Goal: Use online tool/utility: Utilize a website feature to perform a specific function

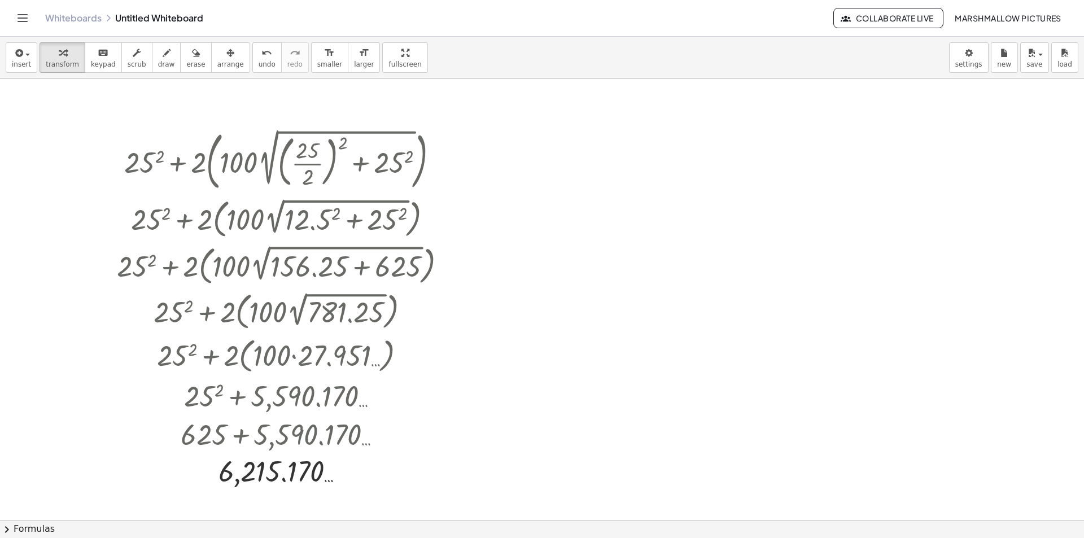
scroll to position [113, 0]
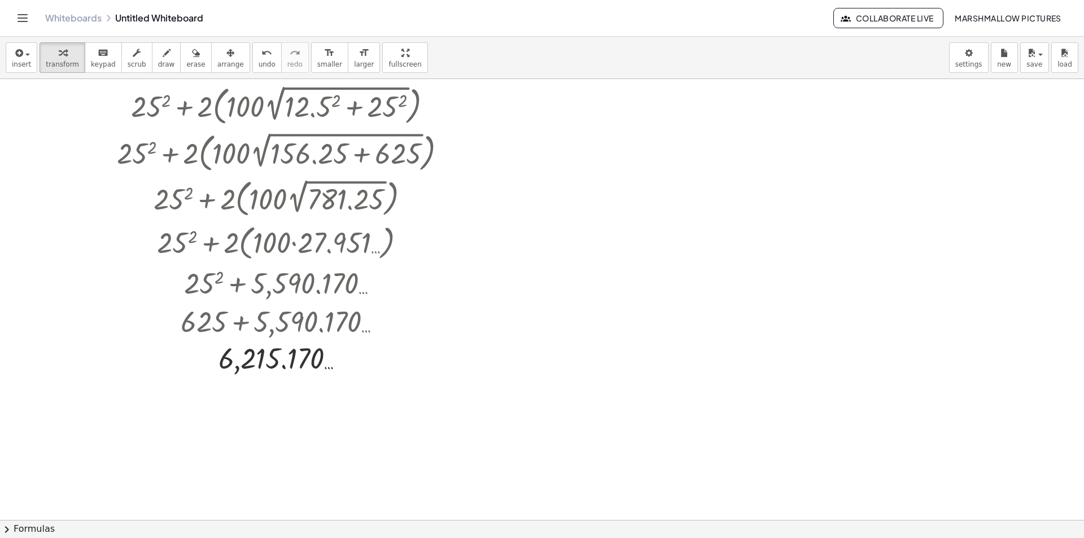
click at [564, 195] on div at bounding box center [542, 444] width 1084 height 956
click at [862, 233] on div at bounding box center [542, 444] width 1084 height 956
click at [884, 252] on div at bounding box center [907, 255] width 67 height 38
click at [898, 256] on div at bounding box center [907, 255] width 67 height 38
drag, startPoint x: 902, startPoint y: 259, endPoint x: 629, endPoint y: 243, distance: 274.4
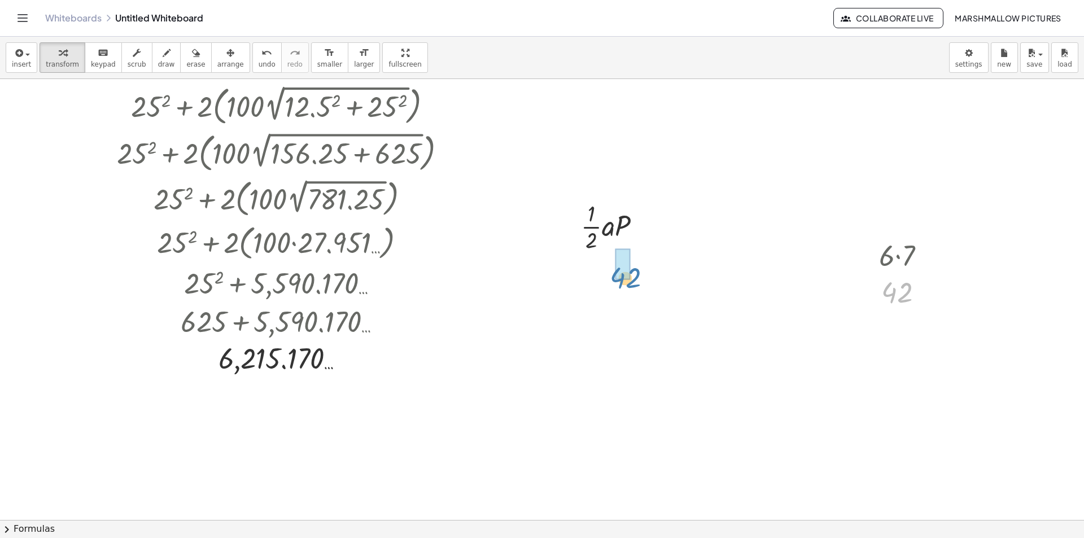
click at [629, 243] on div "+ 25 2 + · 2 · ( · 100 · 2 √ ( + ( · 25 · 2 ) 2 + 25 2 ) ) + 25 2 + · 2 · ( · 1…" at bounding box center [542, 444] width 1084 height 956
click at [487, 371] on div at bounding box center [542, 444] width 1084 height 956
drag, startPoint x: 525, startPoint y: 390, endPoint x: 604, endPoint y: 286, distance: 130.2
click at [630, 285] on div at bounding box center [615, 282] width 134 height 56
click at [607, 281] on div at bounding box center [616, 282] width 126 height 56
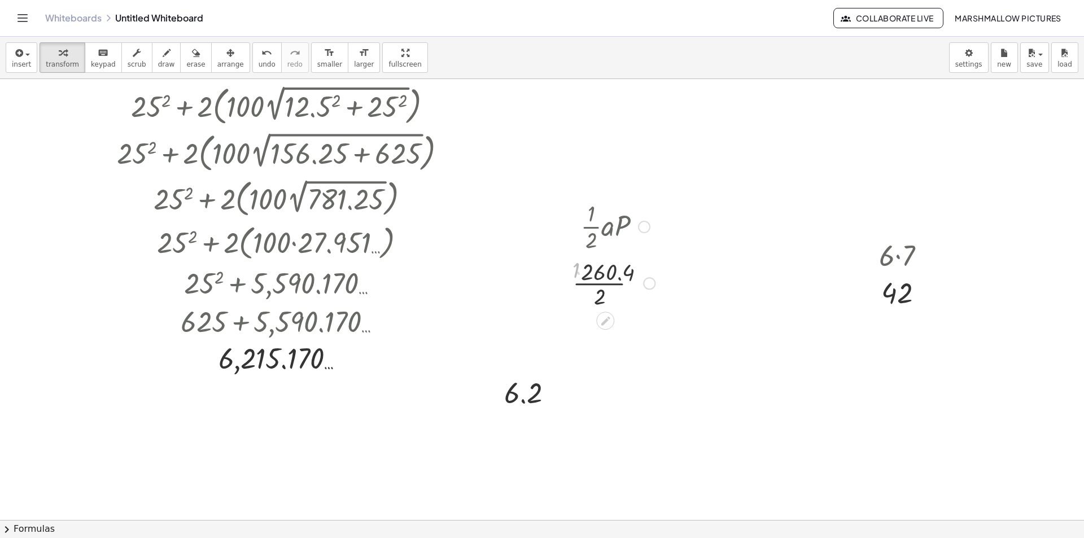
click at [587, 286] on div at bounding box center [615, 282] width 134 height 56
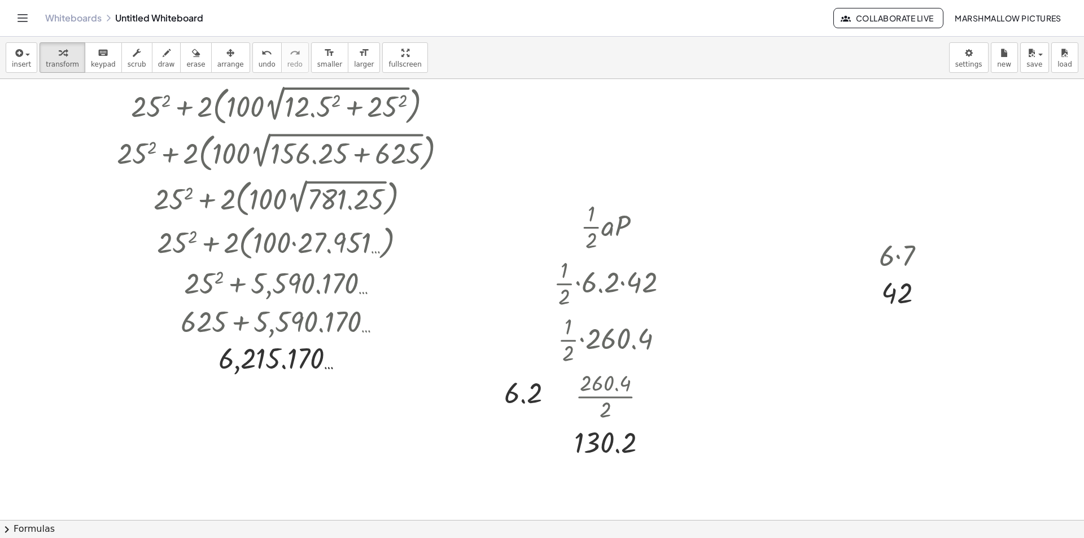
click at [731, 160] on div at bounding box center [542, 444] width 1084 height 956
drag, startPoint x: 597, startPoint y: 443, endPoint x: 766, endPoint y: 193, distance: 302.2
click at [766, 193] on div "+ 25 2 + · 2 · ( · 100 · 2 √ ( + ( · 25 · 2 ) 2 + 25 2 ) ) + 25 2 + · 2 · ( · 1…" at bounding box center [542, 444] width 1084 height 956
click at [684, 373] on div "· · 1 · 2 · a · P · · 1 · 2 · a · 42 · · 1 · 2 · 6.2 · 42 · · 1 · 2 · 260.4 · 1…" at bounding box center [611, 329] width 149 height 269
click at [714, 367] on div at bounding box center [542, 444] width 1084 height 956
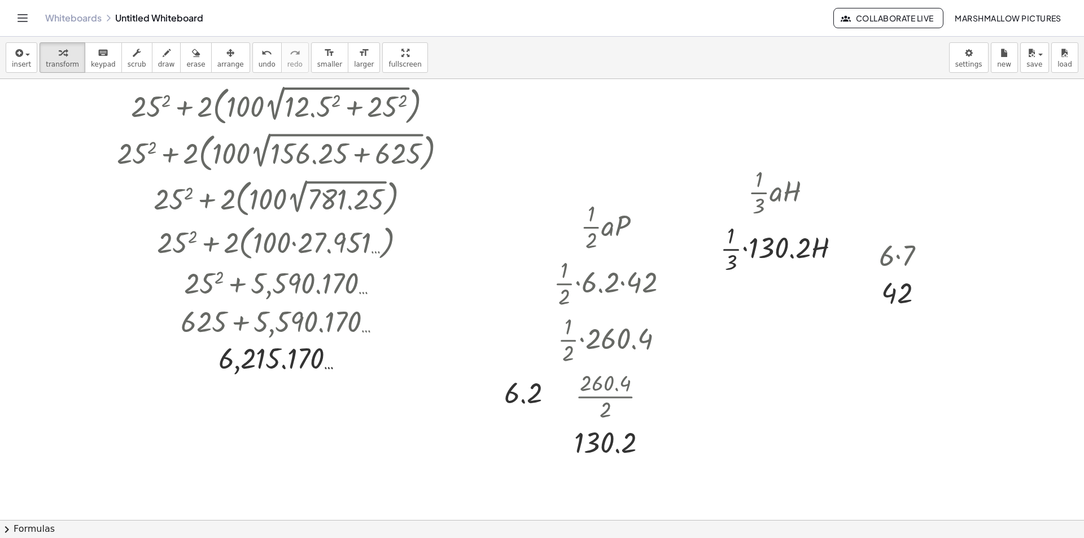
click at [851, 430] on div at bounding box center [542, 444] width 1084 height 956
click at [875, 442] on div at bounding box center [962, 452] width 200 height 38
click at [1010, 444] on div at bounding box center [950, 452] width 224 height 38
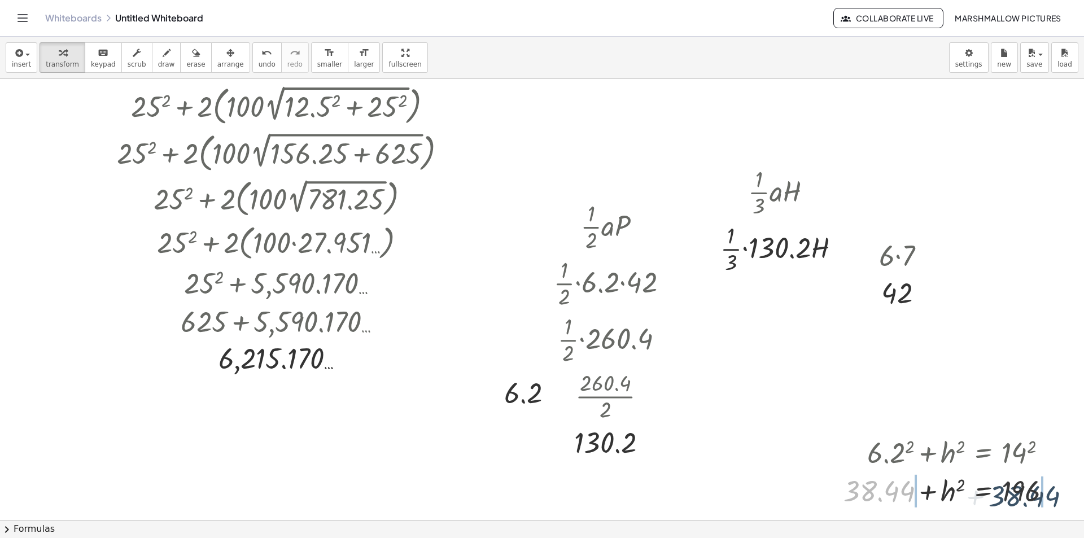
drag, startPoint x: 902, startPoint y: 469, endPoint x: 1012, endPoint y: 466, distance: 110.2
click at [984, 453] on div "+ 6.2 2 + h 2 = 14 2 + 38.44 + h 2 = 14 2 + 38.44 + + h 2 = 38.44 196" at bounding box center [984, 453] width 0 height 0
click at [1053, 491] on div at bounding box center [953, 490] width 424 height 38
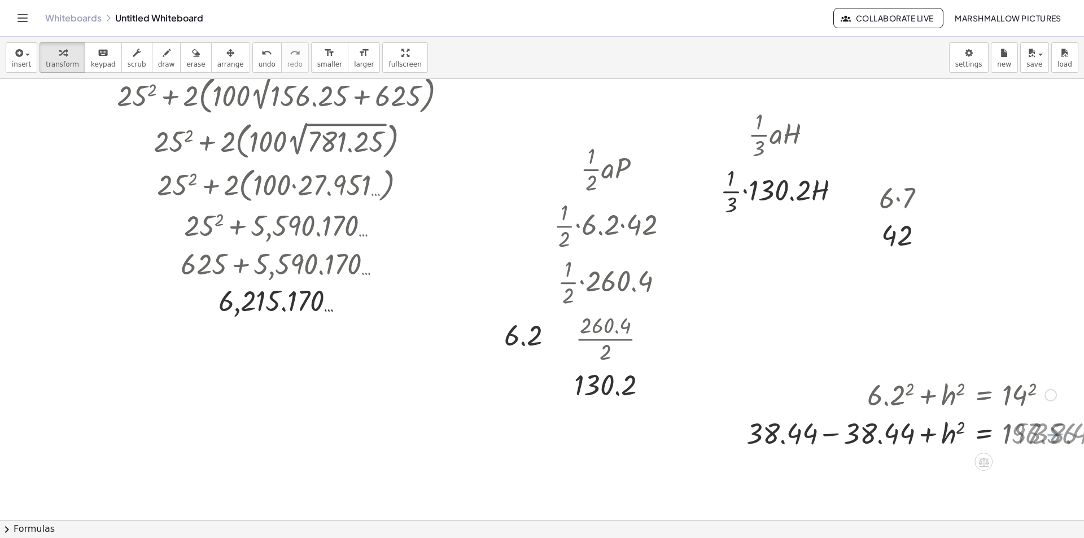
scroll to position [226, 0]
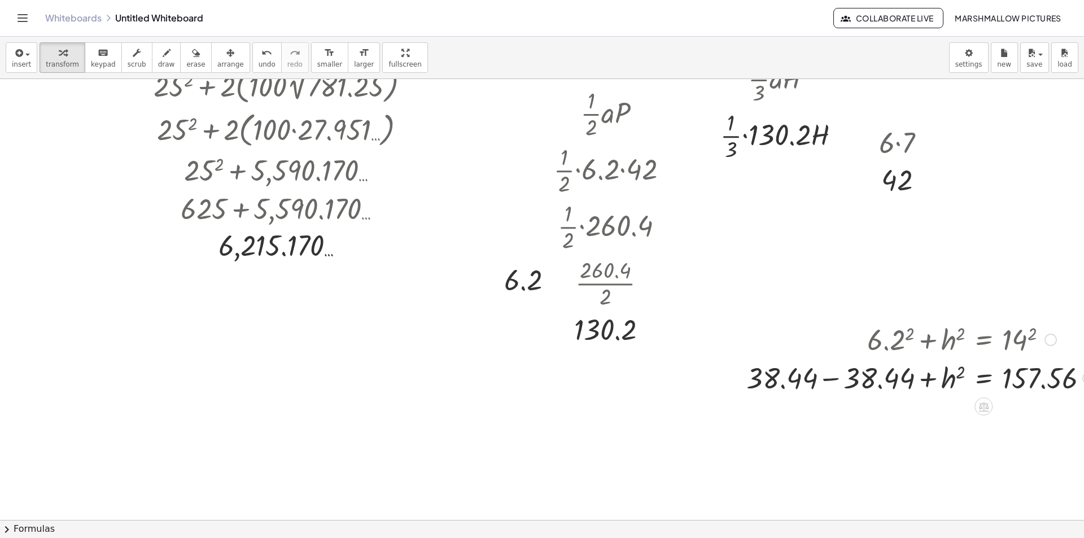
click at [864, 378] on div at bounding box center [922, 377] width 362 height 38
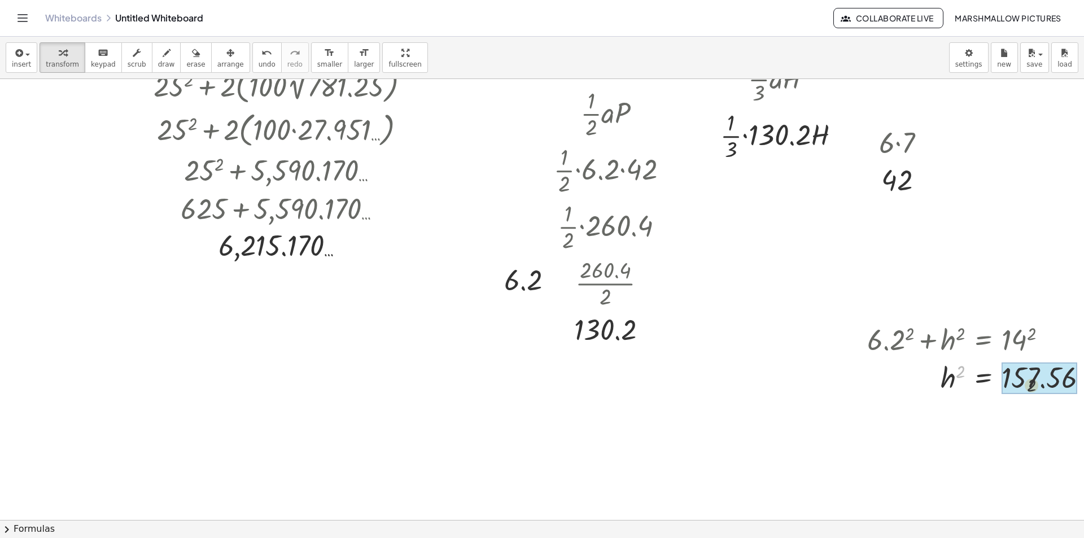
drag, startPoint x: 960, startPoint y: 368, endPoint x: 1009, endPoint y: 378, distance: 50.3
click at [1066, 377] on div at bounding box center [1001, 377] width 278 height 41
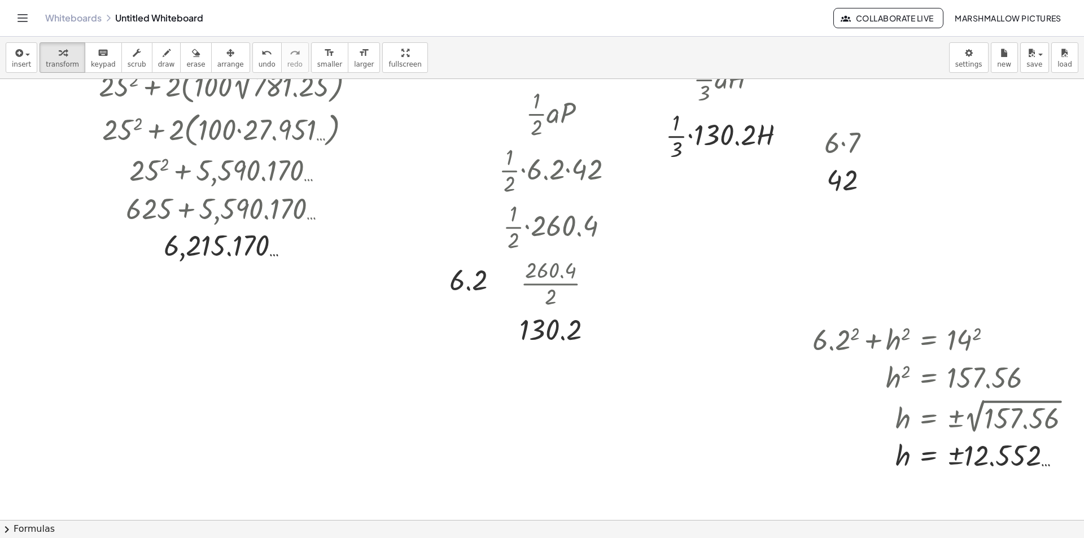
scroll to position [226, 94]
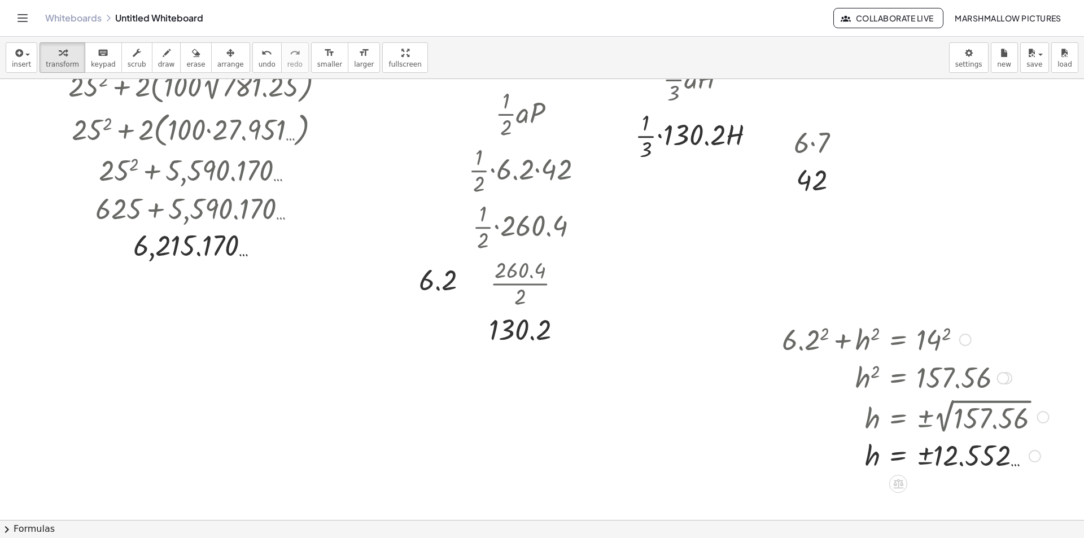
click at [1030, 457] on div at bounding box center [1035, 456] width 12 height 12
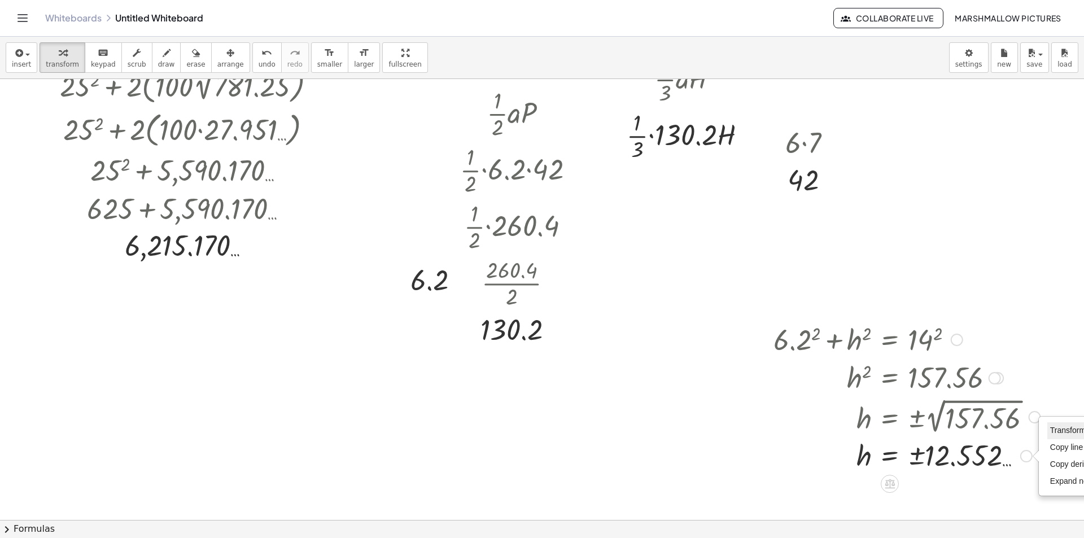
click at [1062, 426] on span "Transform line" at bounding box center [1075, 430] width 50 height 9
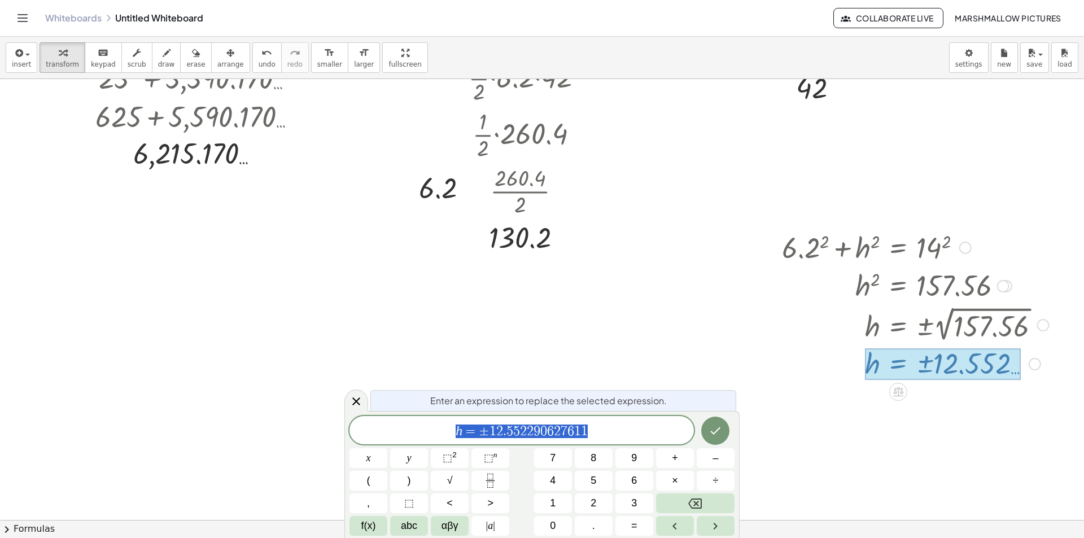
scroll to position [320, 94]
drag, startPoint x: 492, startPoint y: 431, endPoint x: 639, endPoint y: 433, distance: 146.9
drag, startPoint x: 606, startPoint y: 430, endPoint x: 490, endPoint y: 422, distance: 116.7
click at [490, 422] on div "**********" at bounding box center [522, 430] width 345 height 28
click at [356, 395] on icon at bounding box center [357, 402] width 14 height 14
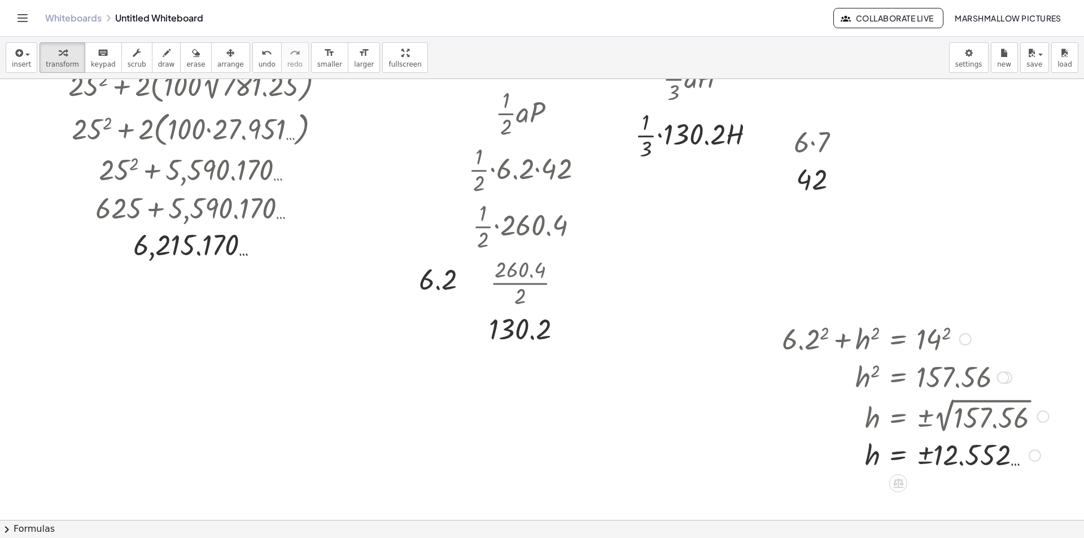
scroll to position [226, 94]
drag, startPoint x: 961, startPoint y: 459, endPoint x: 726, endPoint y: 128, distance: 405.4
click at [798, 133] on div at bounding box center [804, 136] width 12 height 12
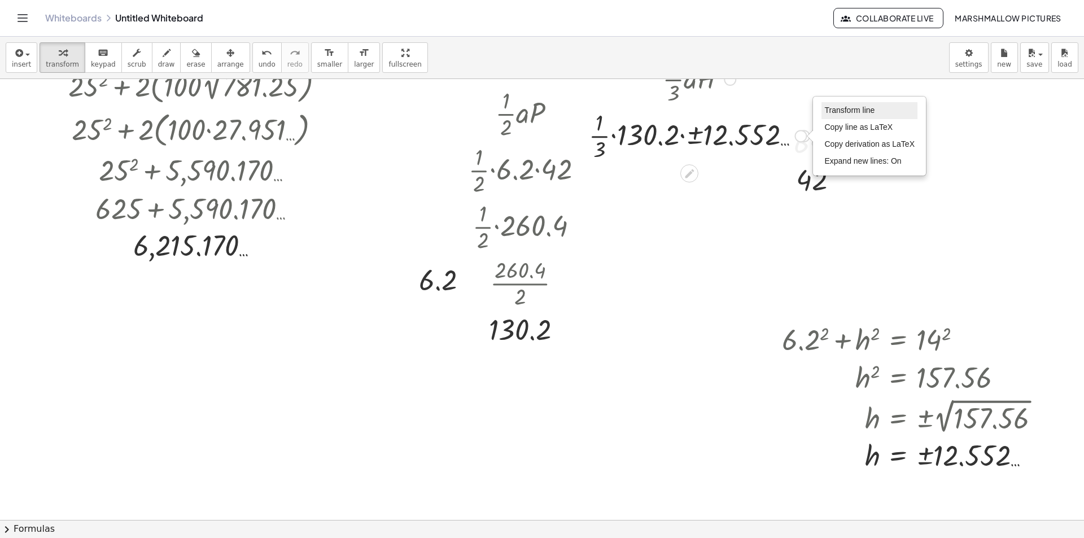
click at [846, 111] on span "Transform line" at bounding box center [850, 110] width 50 height 9
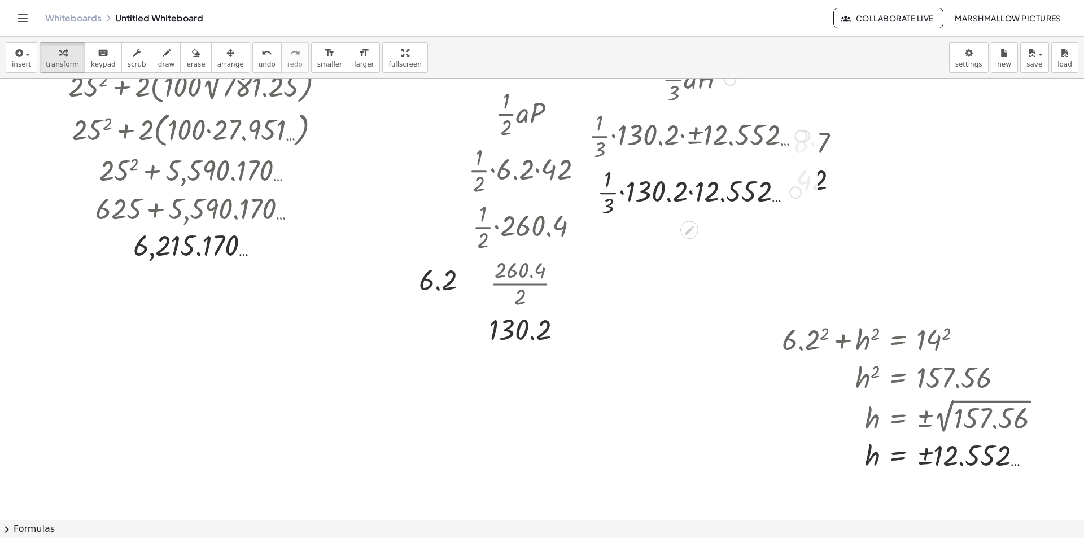
click at [684, 192] on div at bounding box center [699, 191] width 232 height 56
click at [663, 188] on div at bounding box center [699, 191] width 232 height 56
click at [665, 189] on div at bounding box center [699, 191] width 232 height 56
click at [747, 196] on div "Transform line Copy line as LaTeX Copy derivation as LaTeX Expand new lines: On" at bounding box center [753, 192] width 12 height 12
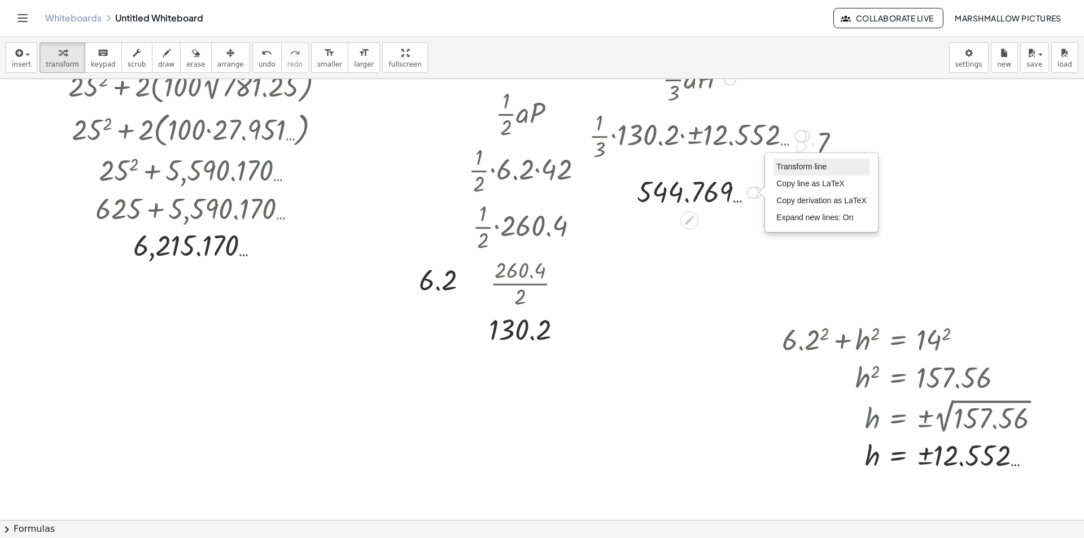
click at [774, 170] on li "Transform line" at bounding box center [822, 167] width 96 height 17
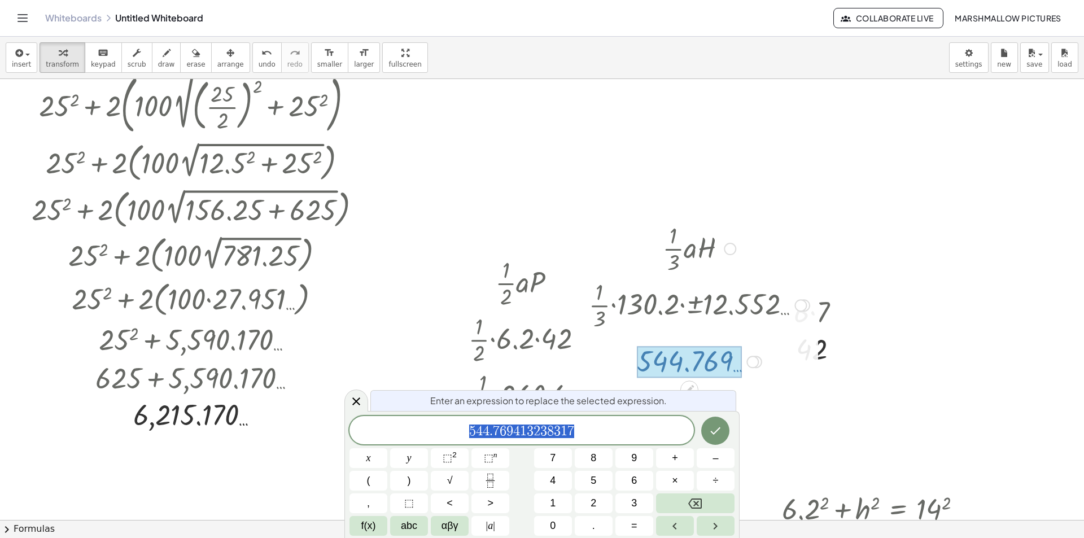
click at [896, 364] on div at bounding box center [500, 501] width 1170 height 956
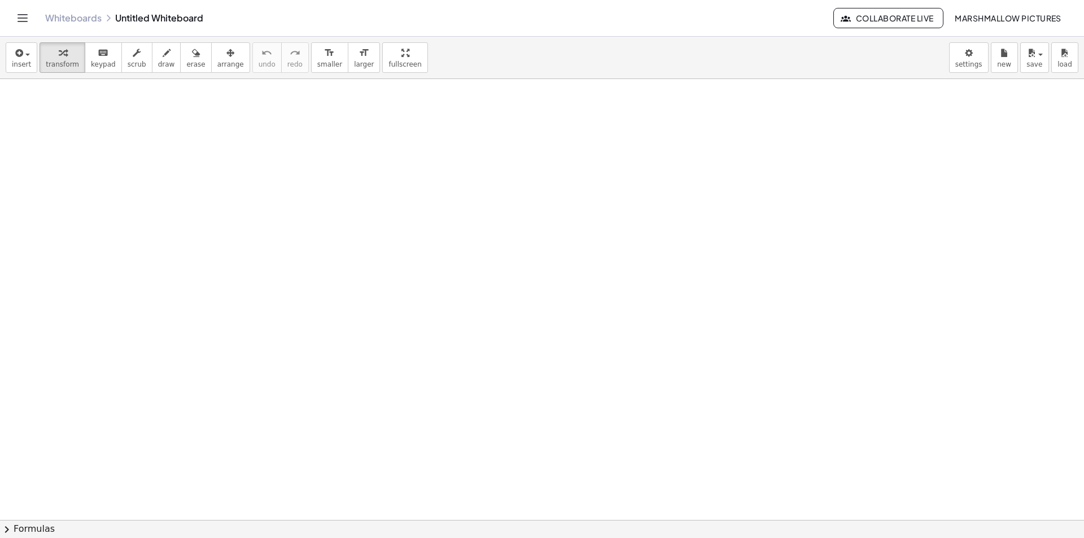
click at [417, 183] on div at bounding box center [401, 185] width 160 height 56
click at [412, 185] on div at bounding box center [401, 185] width 160 height 56
click at [430, 185] on div at bounding box center [401, 185] width 160 height 56
click at [413, 186] on div at bounding box center [401, 185] width 134 height 56
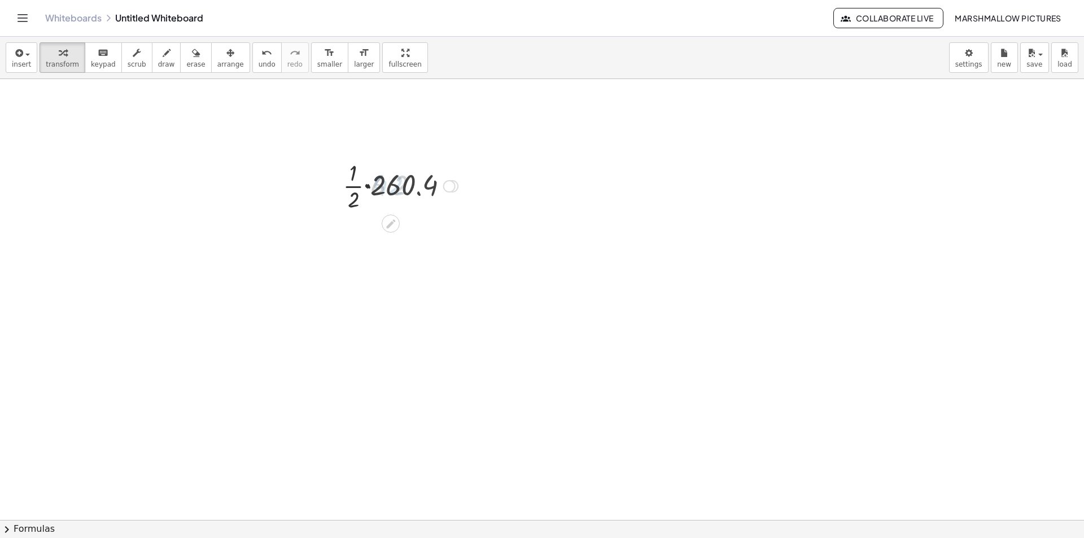
click at [400, 186] on div at bounding box center [401, 185] width 160 height 56
click at [384, 187] on div at bounding box center [401, 185] width 160 height 56
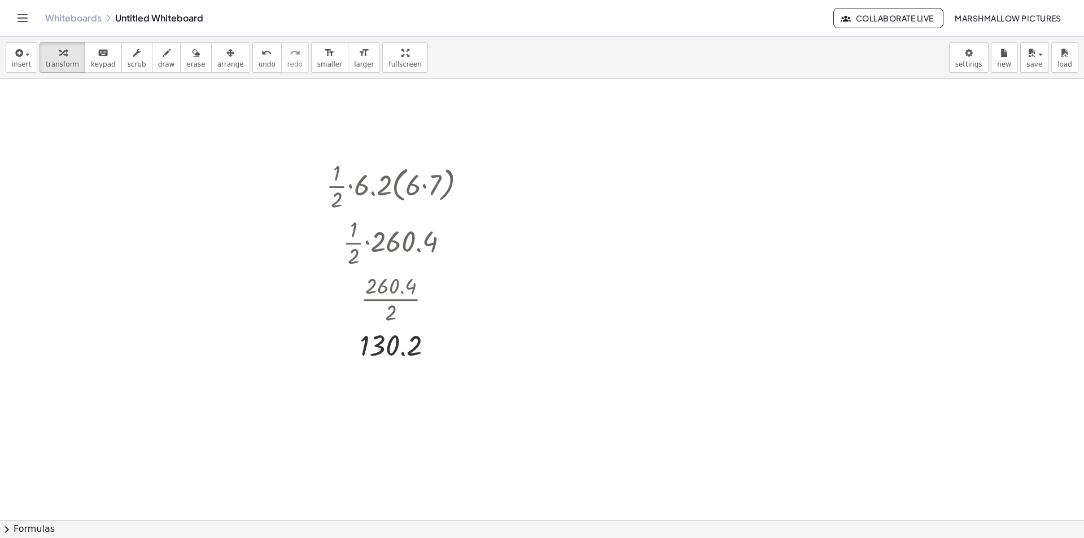
drag, startPoint x: 403, startPoint y: 356, endPoint x: 635, endPoint y: 207, distance: 276.7
click at [707, 274] on div at bounding box center [711, 277] width 12 height 12
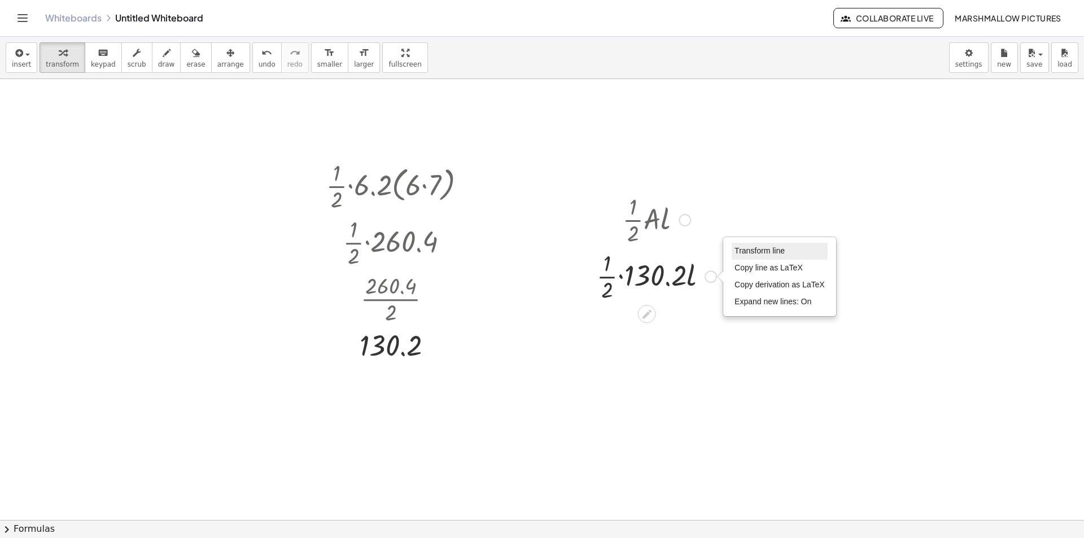
click at [768, 251] on span "Transform line" at bounding box center [760, 250] width 50 height 9
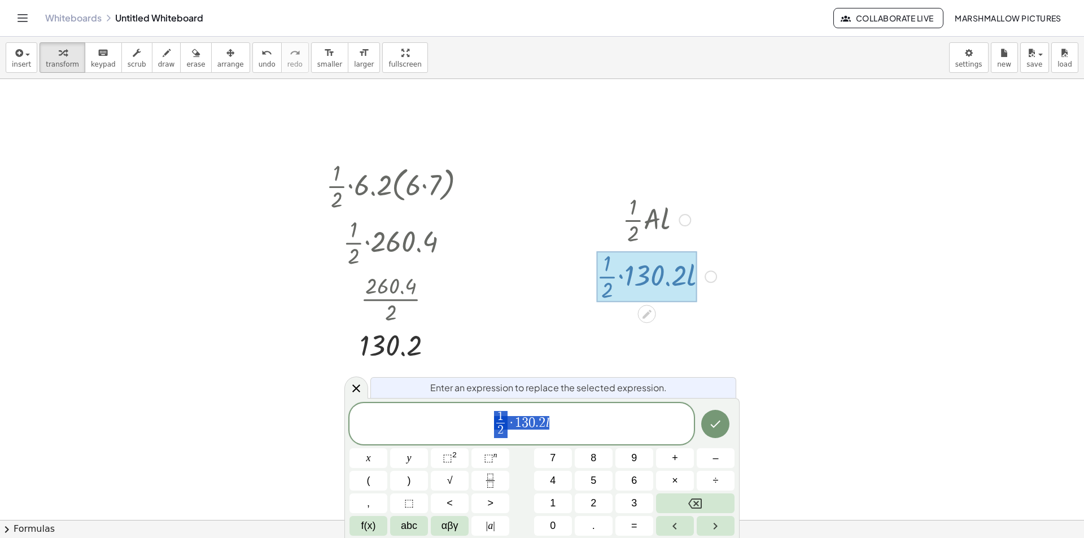
click at [588, 426] on span "1 2 ​ · 1 3 0 . 2 l" at bounding box center [522, 425] width 345 height 30
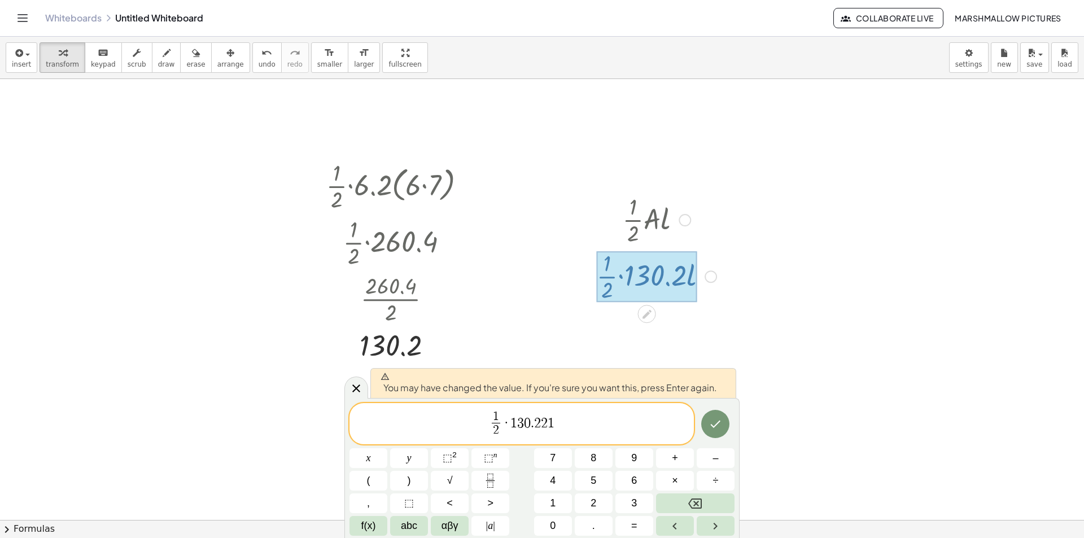
click at [540, 422] on span "1 2 ​ · 1 3 0 . 2 2 1 ​" at bounding box center [522, 425] width 345 height 30
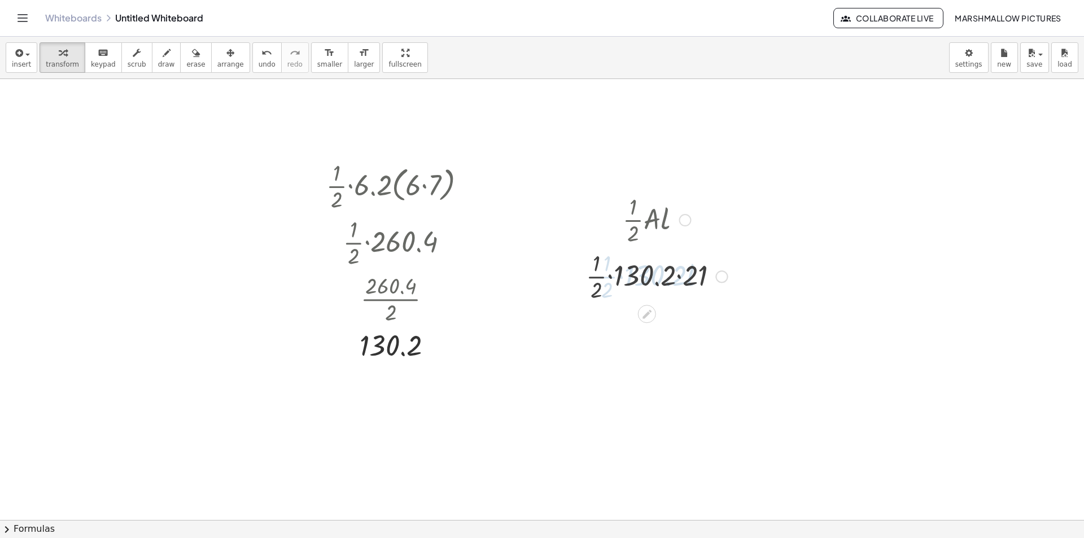
click at [706, 282] on div at bounding box center [657, 275] width 152 height 56
click at [650, 272] on div at bounding box center [656, 275] width 147 height 56
click at [638, 274] on div at bounding box center [657, 275] width 152 height 56
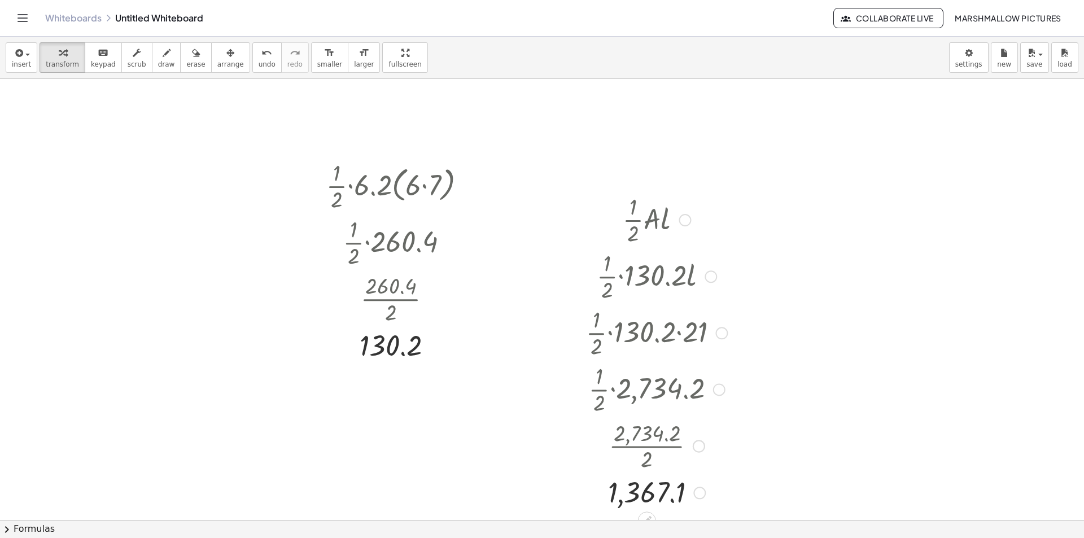
click at [700, 495] on div "Transform line Copy line as LaTeX Copy derivation as LaTeX Expand new lines: On" at bounding box center [700, 493] width 12 height 12
drag, startPoint x: 729, startPoint y: 464, endPoint x: 686, endPoint y: 404, distance: 73.3
click at [729, 464] on span "Transform line" at bounding box center [748, 467] width 50 height 9
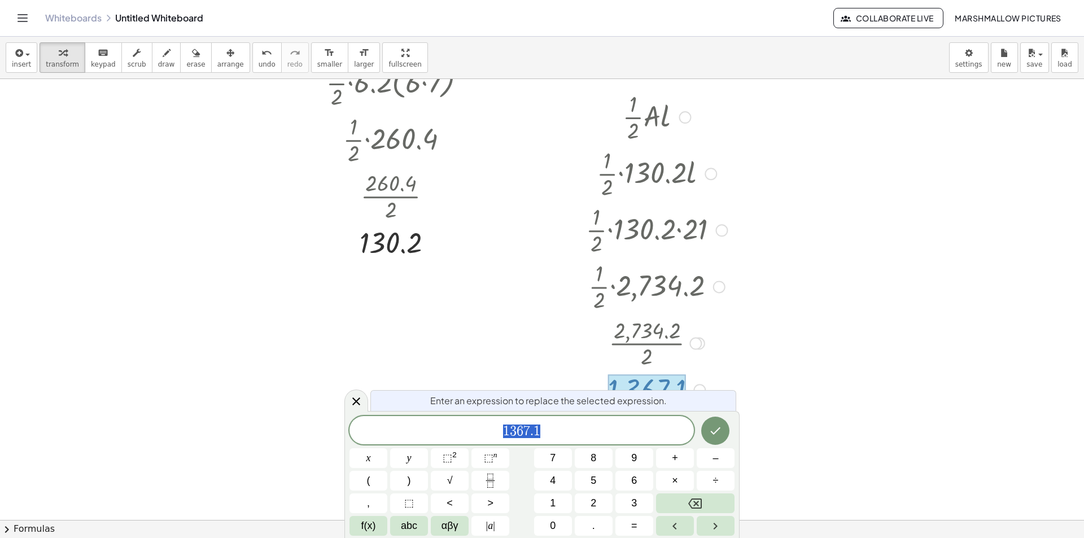
scroll to position [103, 0]
click at [356, 399] on icon at bounding box center [357, 402] width 14 height 14
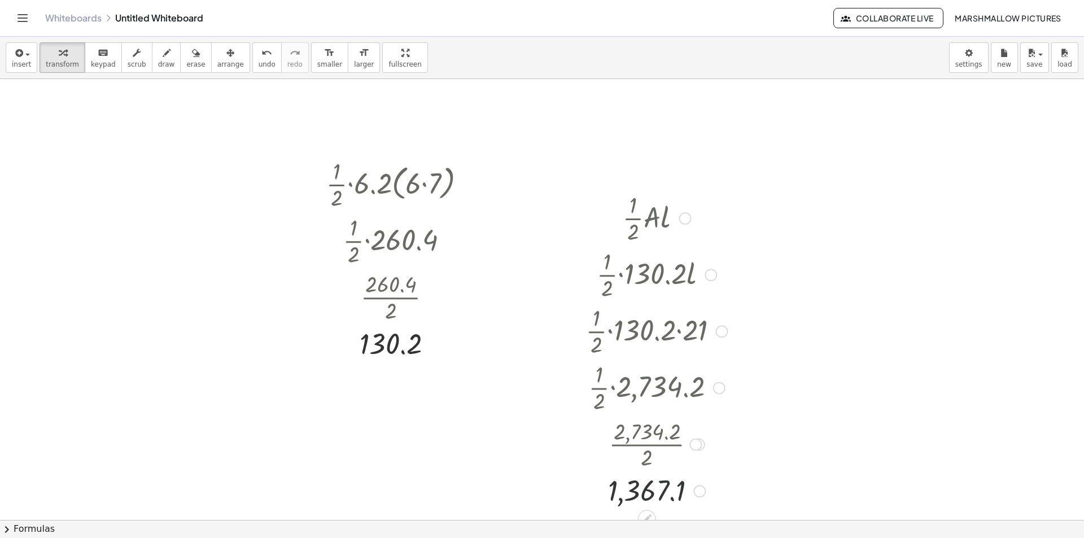
scroll to position [0, 0]
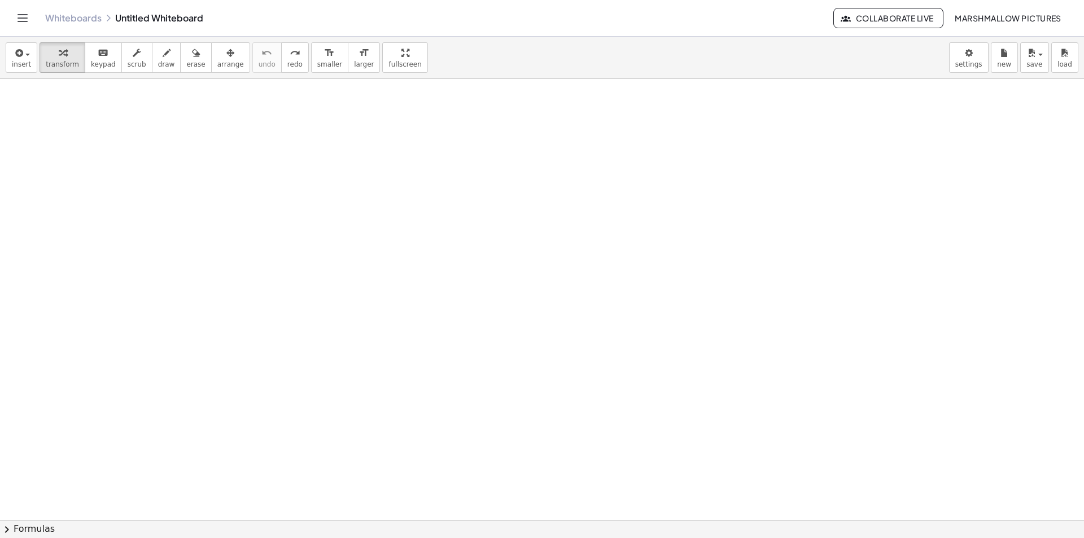
click at [649, 213] on div at bounding box center [656, 208] width 141 height 56
click at [670, 211] on div at bounding box center [656, 208] width 121 height 56
click at [655, 207] on div at bounding box center [656, 208] width 141 height 56
click at [644, 210] on div at bounding box center [656, 208] width 141 height 56
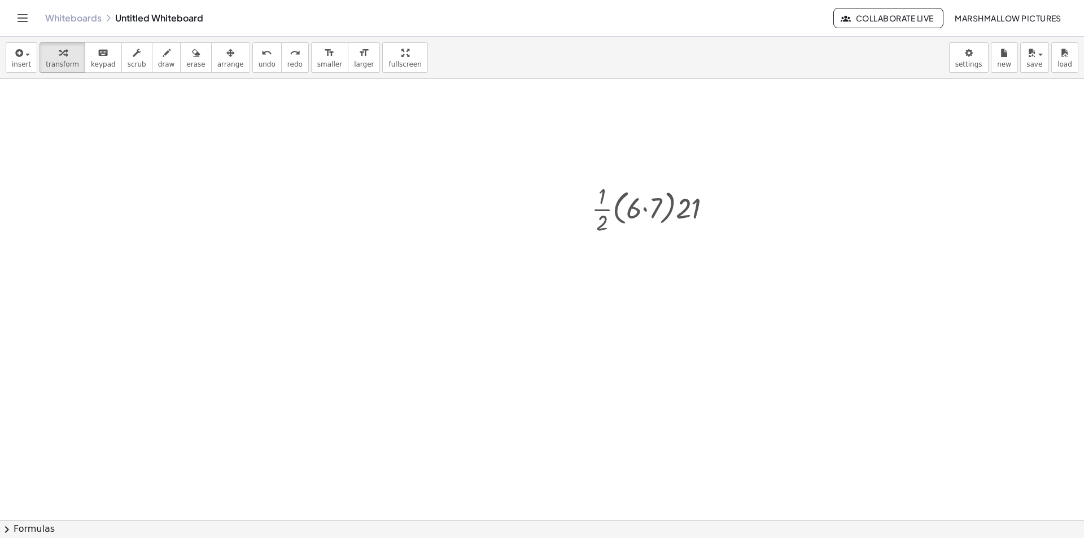
click at [398, 194] on div at bounding box center [378, 186] width 160 height 56
click at [383, 188] on div at bounding box center [378, 186] width 134 height 56
click at [375, 188] on div at bounding box center [378, 186] width 160 height 56
click at [353, 186] on div at bounding box center [378, 186] width 160 height 56
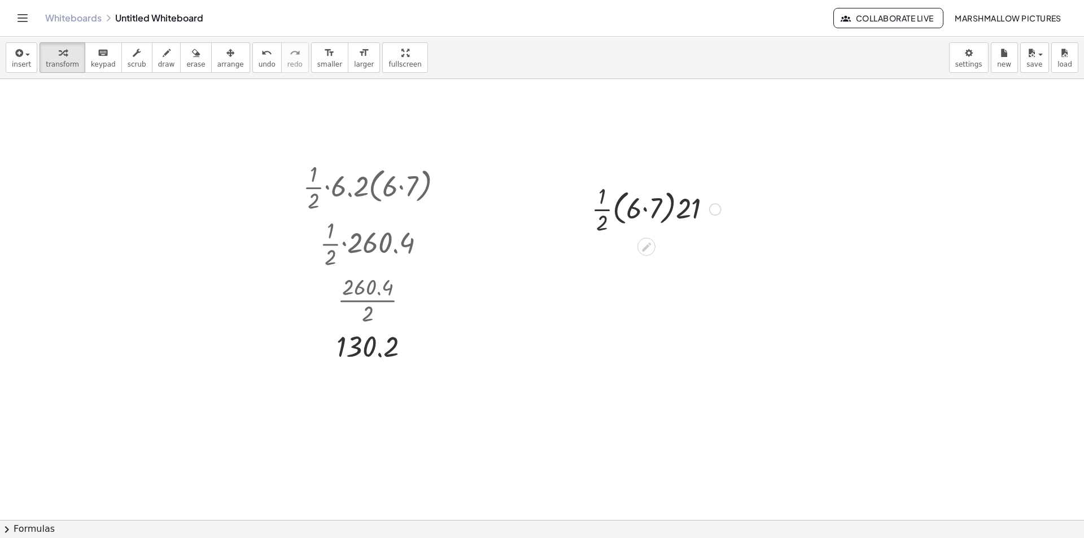
click at [715, 204] on div at bounding box center [715, 209] width 12 height 12
click at [766, 178] on span "Fix a mistake" at bounding box center [762, 175] width 46 height 9
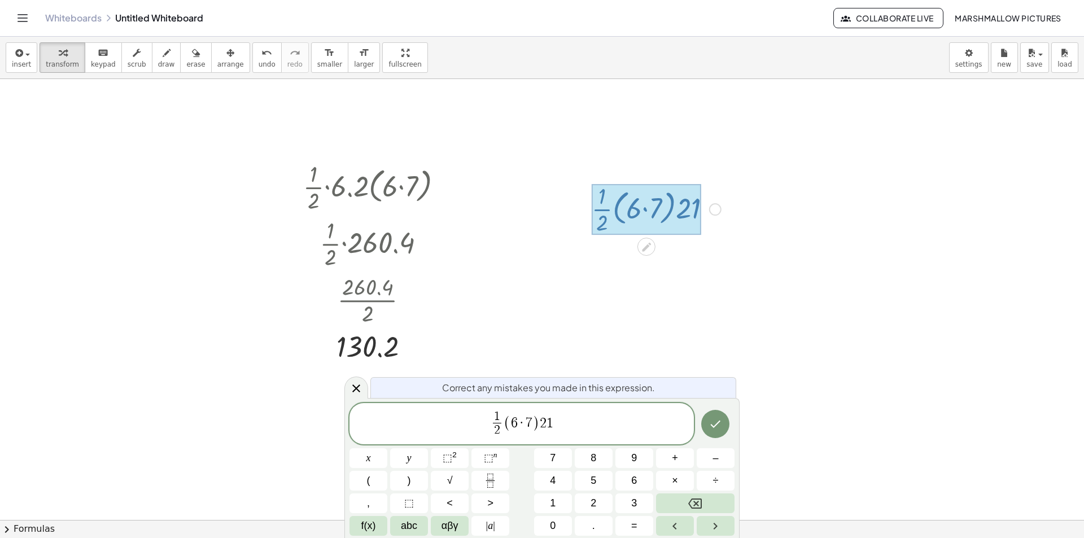
click at [483, 421] on span "1 2 ​ ( 6 · 7 ) 2 1 ​" at bounding box center [522, 425] width 345 height 30
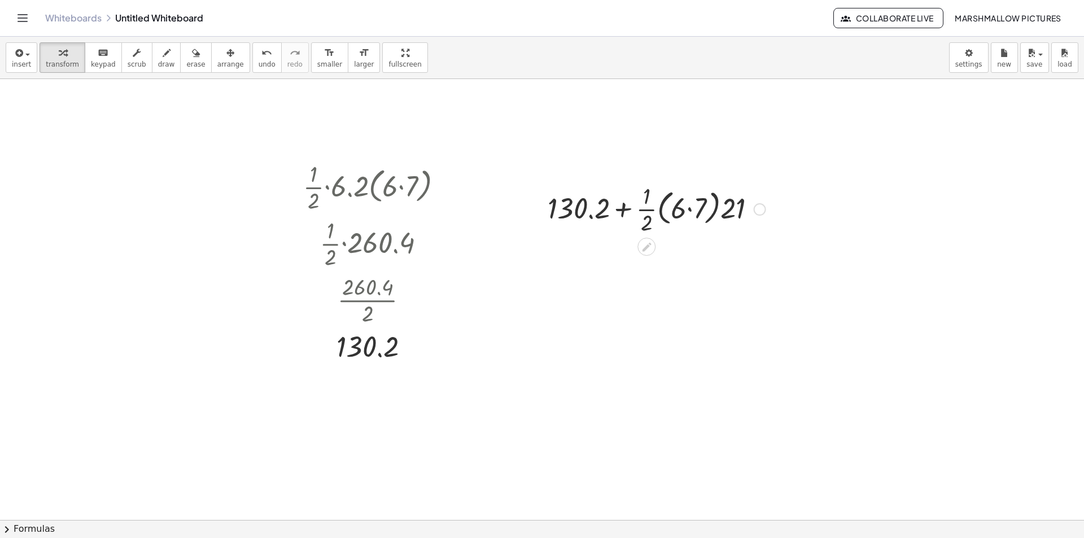
click at [699, 213] on div at bounding box center [656, 208] width 229 height 56
click at [724, 211] on div at bounding box center [656, 208] width 210 height 56
click at [685, 210] on div at bounding box center [656, 208] width 229 height 56
click at [672, 207] on div at bounding box center [656, 208] width 229 height 56
click at [664, 212] on div at bounding box center [656, 208] width 229 height 38
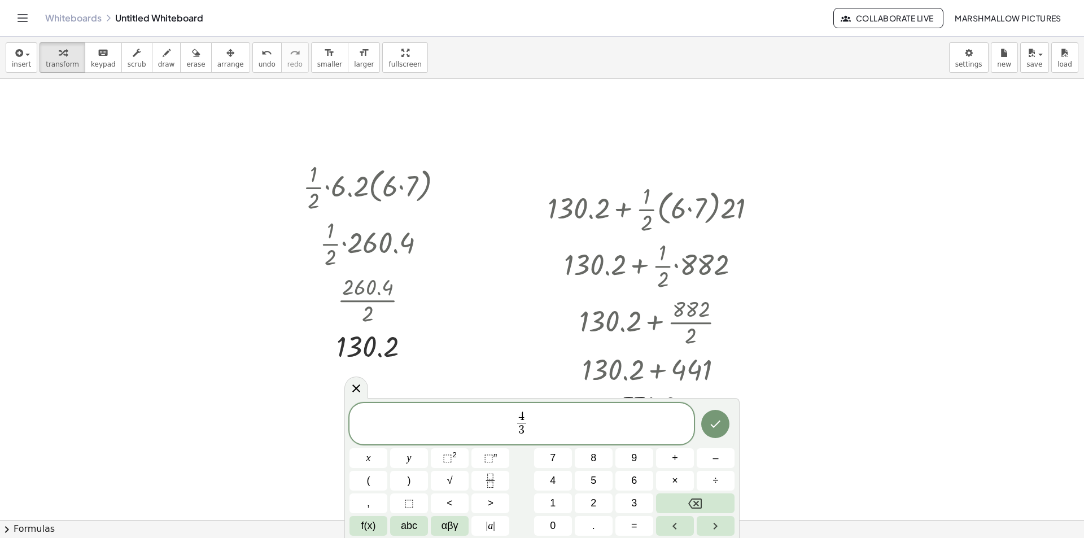
click at [594, 421] on span "4 3 ​" at bounding box center [522, 425] width 345 height 30
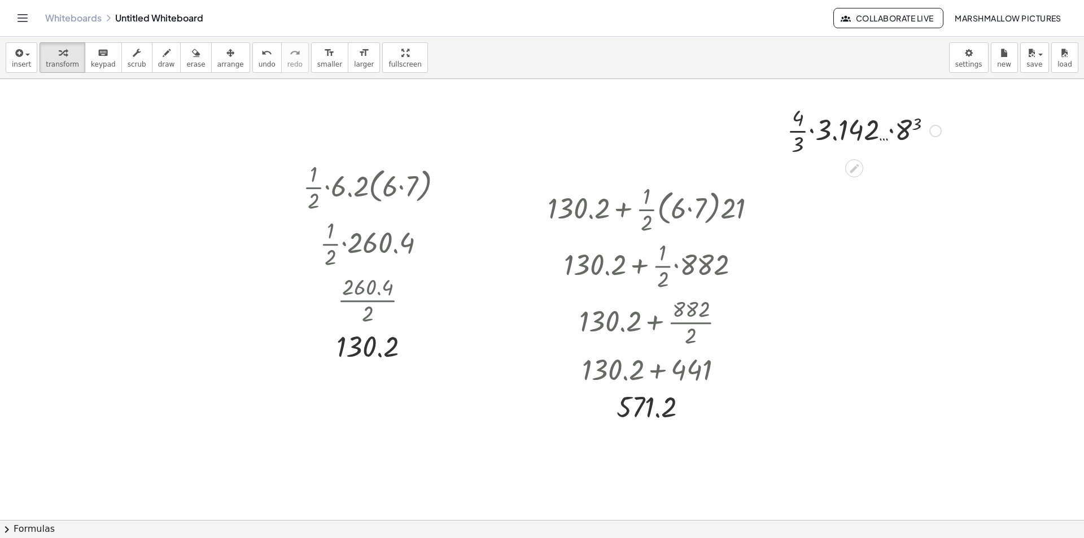
click at [907, 129] on div at bounding box center [864, 130] width 165 height 56
click at [898, 129] on div at bounding box center [864, 130] width 179 height 56
click at [876, 132] on div at bounding box center [864, 130] width 182 height 56
click at [829, 130] on div at bounding box center [865, 130] width 150 height 56
click at [822, 176] on div at bounding box center [864, 186] width 182 height 56
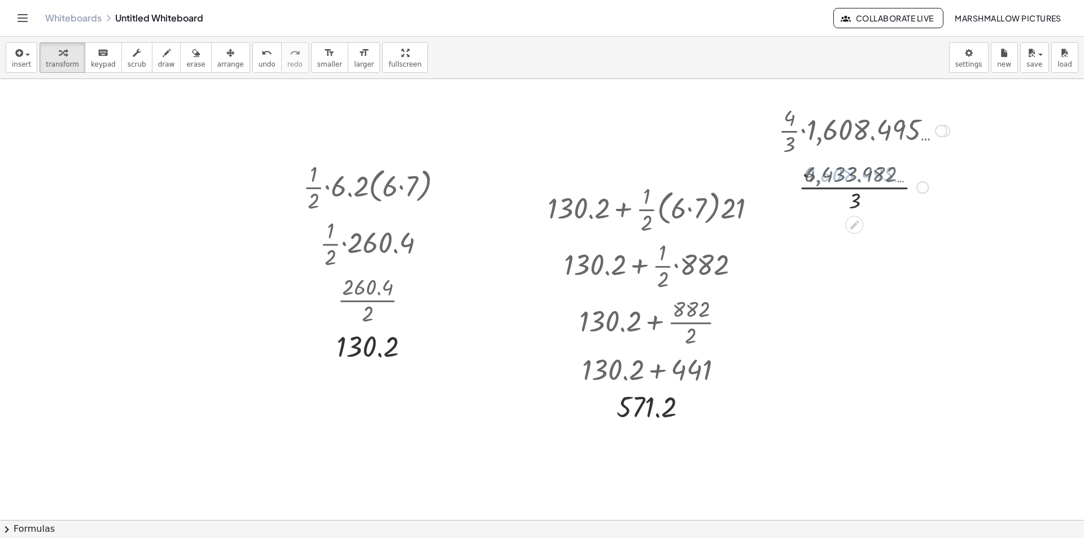
click at [830, 188] on div at bounding box center [864, 186] width 182 height 56
click at [931, 188] on div at bounding box center [925, 187] width 12 height 12
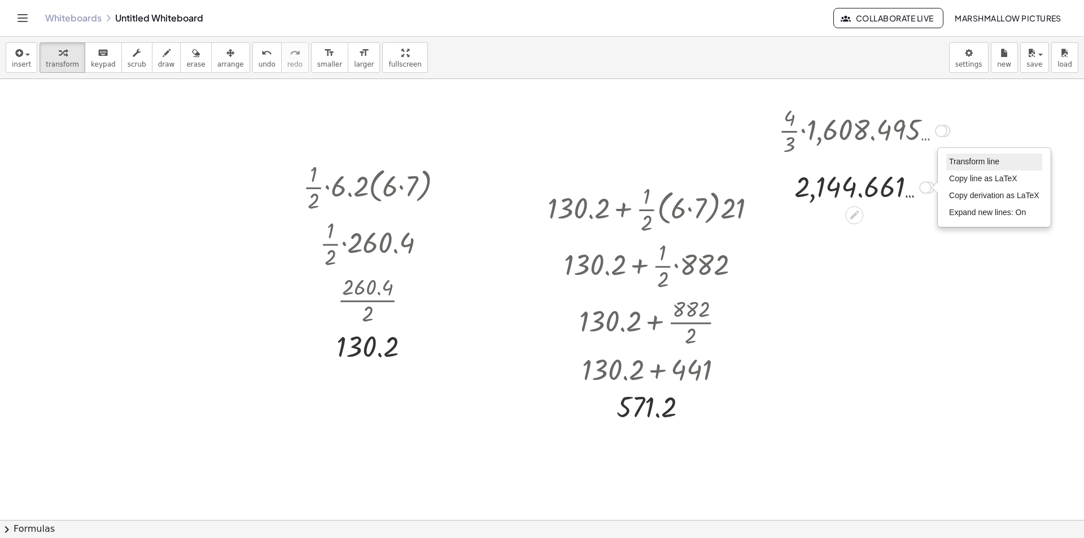
click at [955, 165] on span "Transform line" at bounding box center [974, 161] width 50 height 9
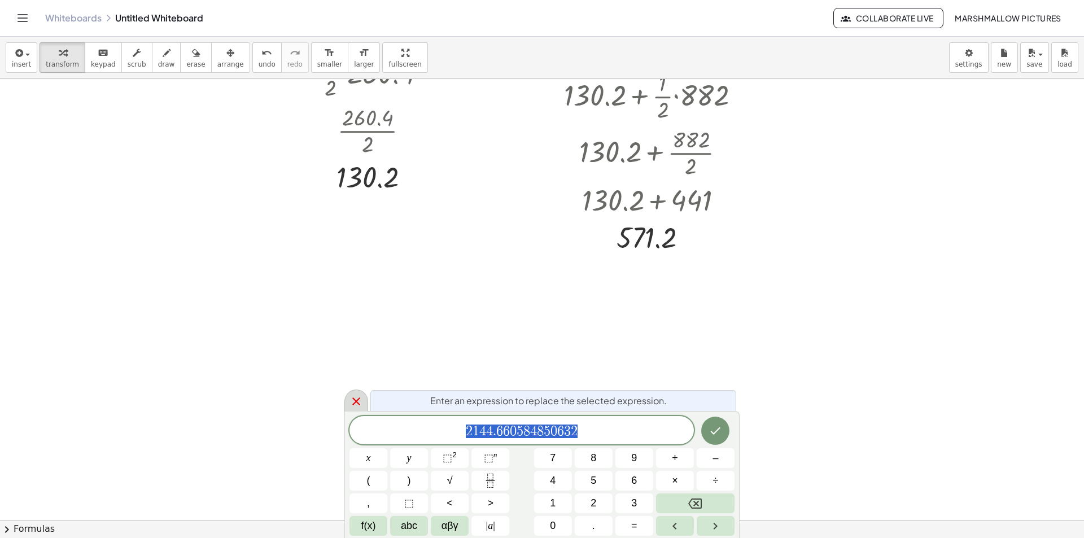
click at [359, 411] on div at bounding box center [357, 401] width 24 height 22
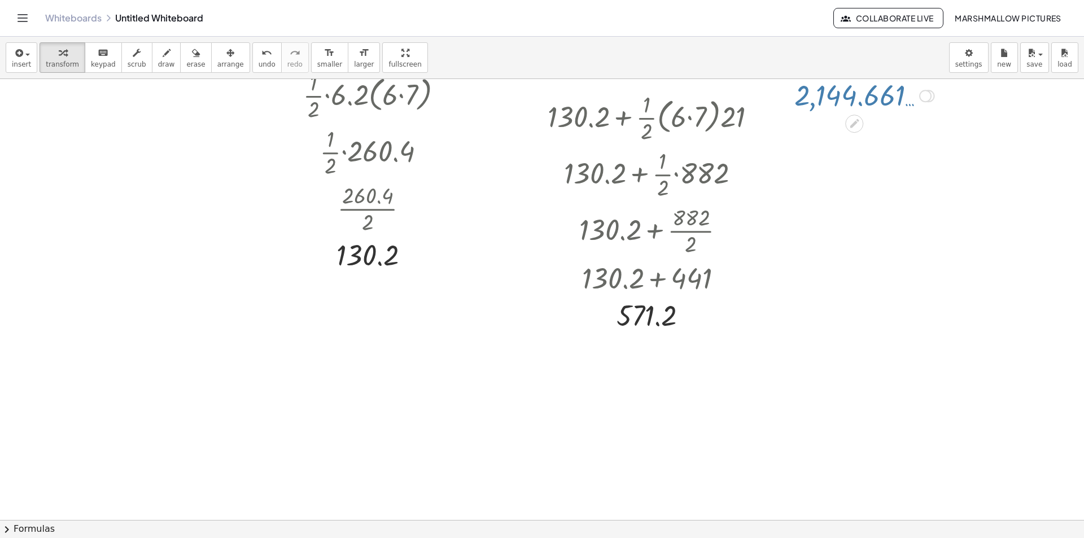
click at [346, 357] on div at bounding box center [542, 466] width 1084 height 956
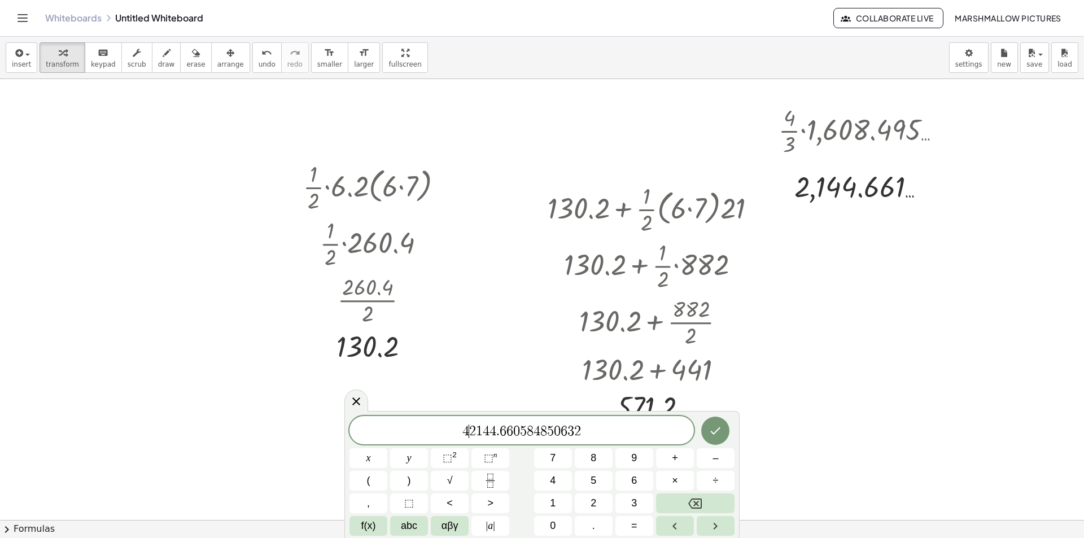
click at [469, 437] on span "2" at bounding box center [472, 432] width 7 height 14
drag, startPoint x: 469, startPoint y: 437, endPoint x: 665, endPoint y: 436, distance: 196.0
click at [574, 432] on span "4" at bounding box center [522, 432] width 345 height 16
click at [712, 418] on button "Done" at bounding box center [715, 429] width 28 height 28
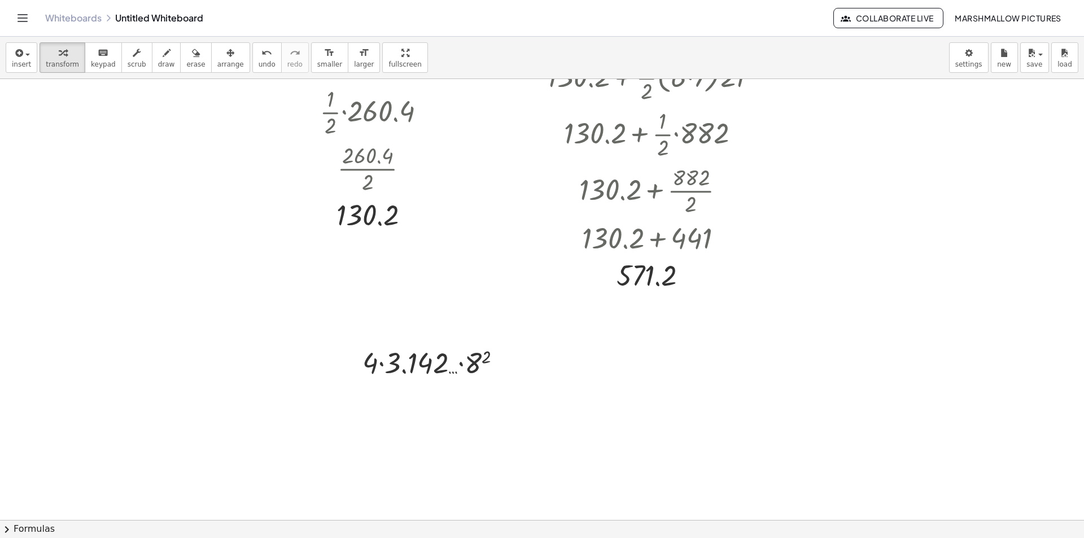
scroll to position [226, 0]
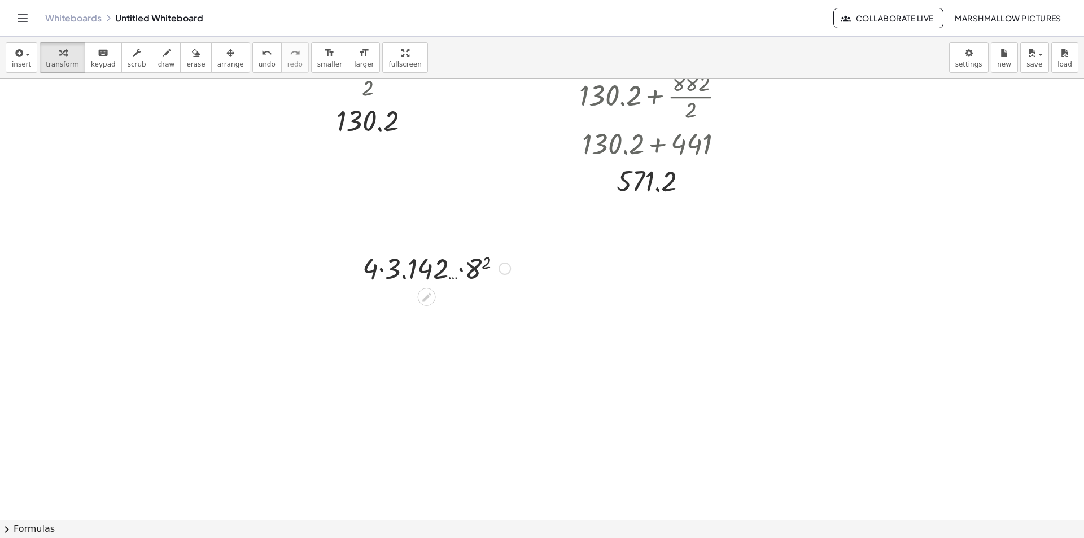
click at [469, 273] on div at bounding box center [436, 267] width 159 height 38
click at [465, 272] on div at bounding box center [437, 267] width 164 height 38
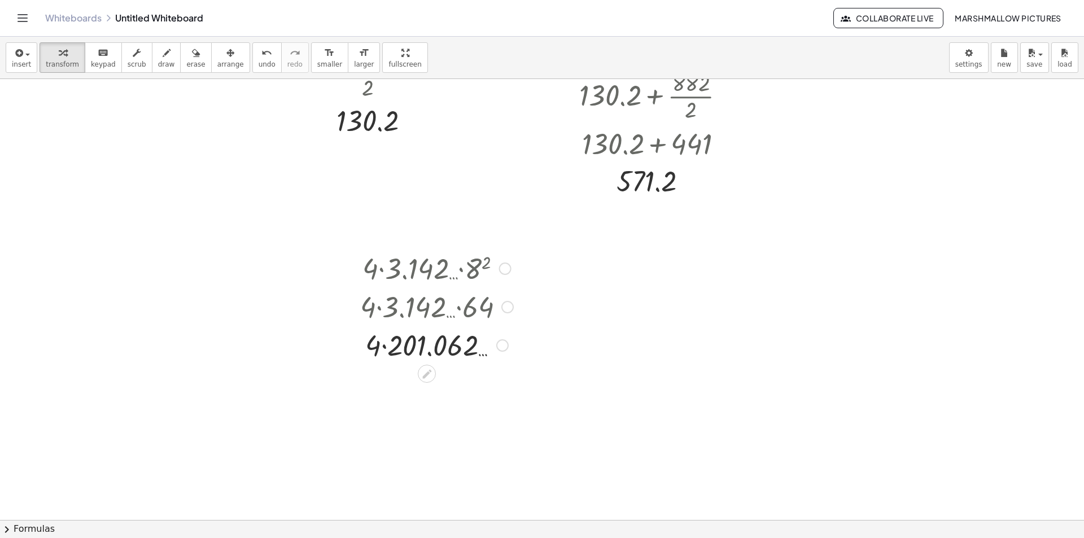
click at [407, 353] on div at bounding box center [437, 344] width 164 height 38
click at [494, 345] on div at bounding box center [493, 345] width 12 height 12
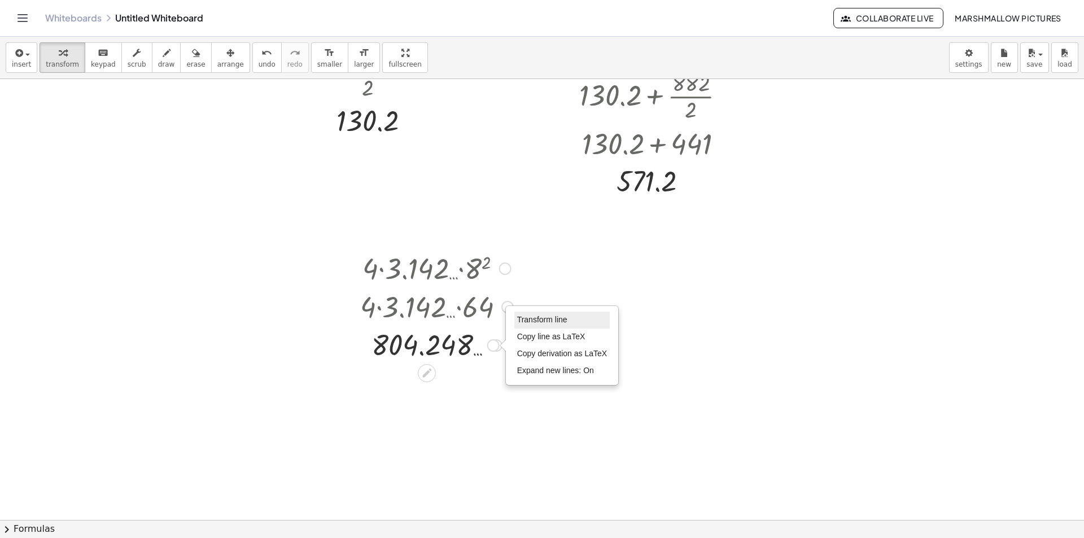
click at [528, 317] on span "Transform line" at bounding box center [542, 319] width 50 height 9
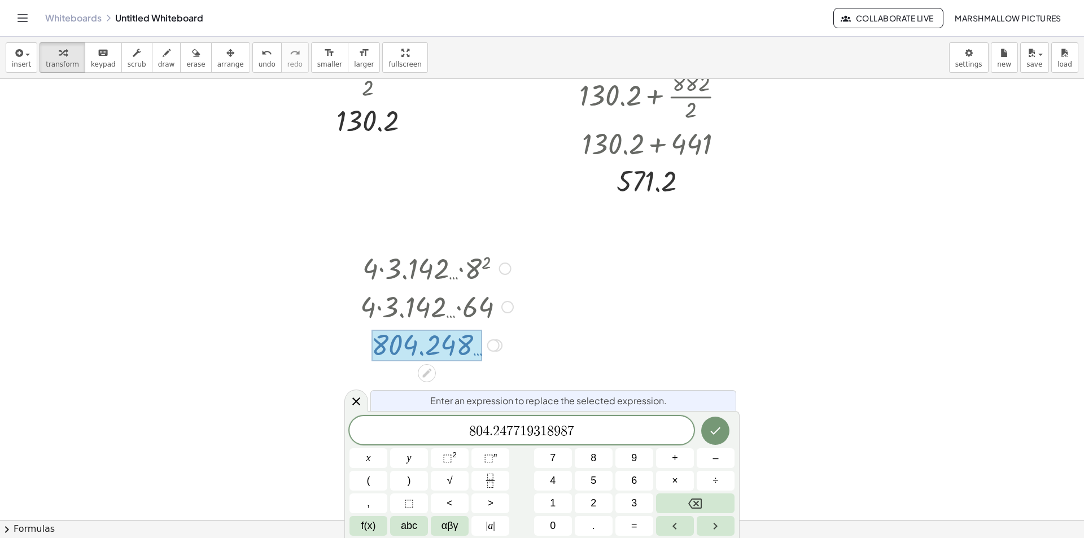
drag, startPoint x: 363, startPoint y: 401, endPoint x: 573, endPoint y: 320, distance: 225.6
click at [363, 400] on icon at bounding box center [357, 402] width 14 height 14
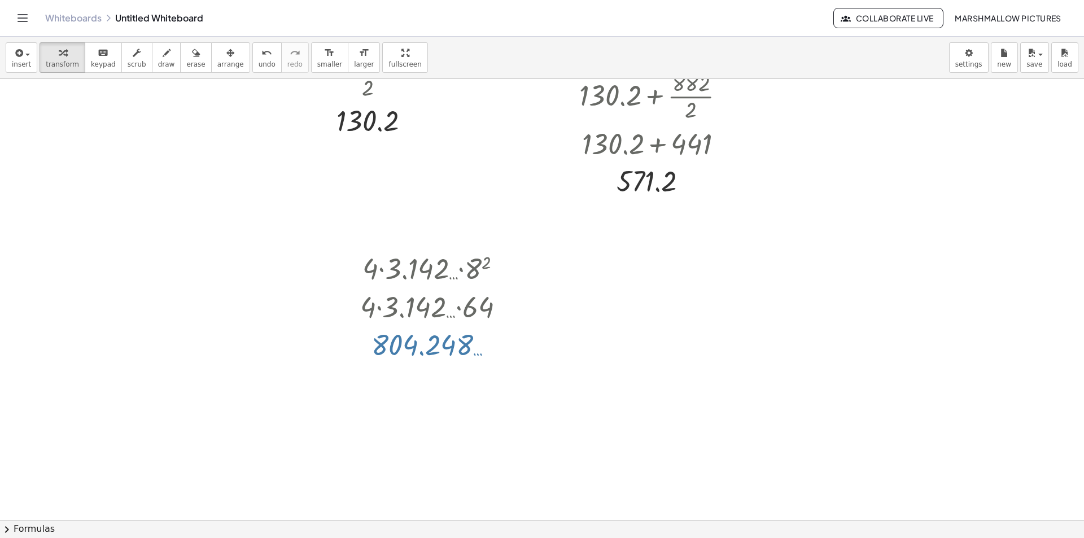
click at [684, 267] on div at bounding box center [542, 331] width 1084 height 956
click at [717, 281] on div at bounding box center [774, 288] width 156 height 38
click at [746, 286] on div at bounding box center [774, 288] width 156 height 38
click at [806, 291] on div at bounding box center [774, 288] width 182 height 38
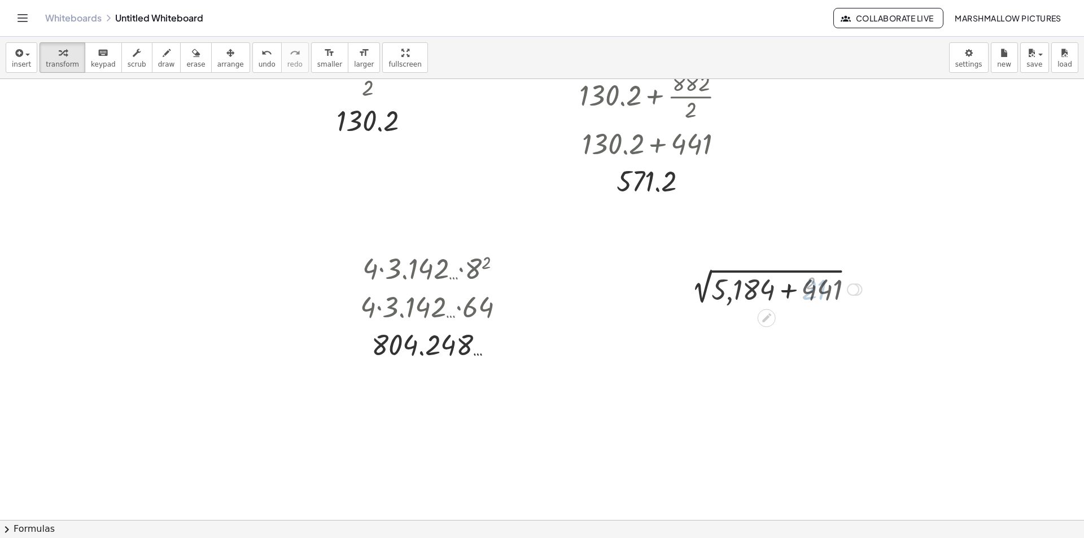
click at [797, 290] on div at bounding box center [773, 288] width 189 height 38
click at [731, 293] on div at bounding box center [774, 288] width 156 height 38
